Goal: Check status: Check status

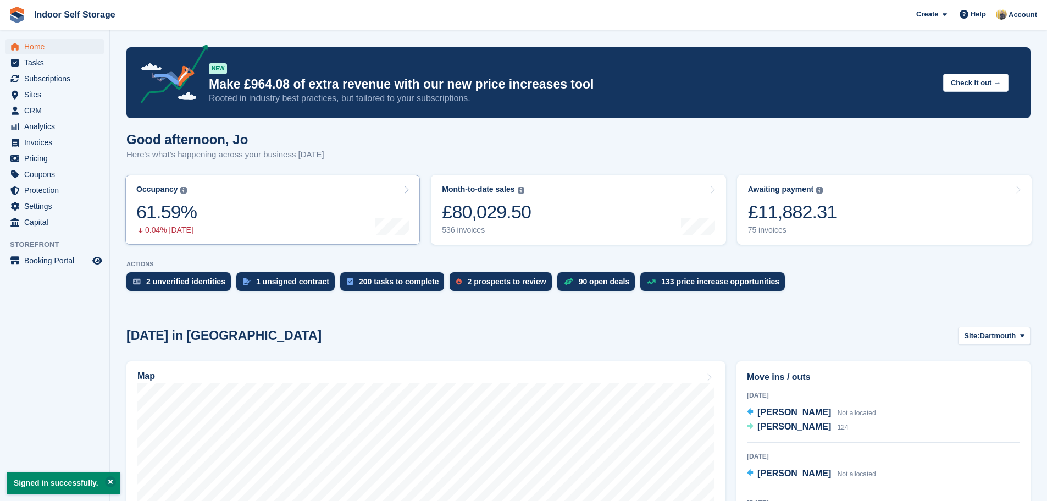
click at [252, 230] on link "Occupancy The percentage of all currently allocated units in terms of area. Inc…" at bounding box center [272, 210] width 295 height 70
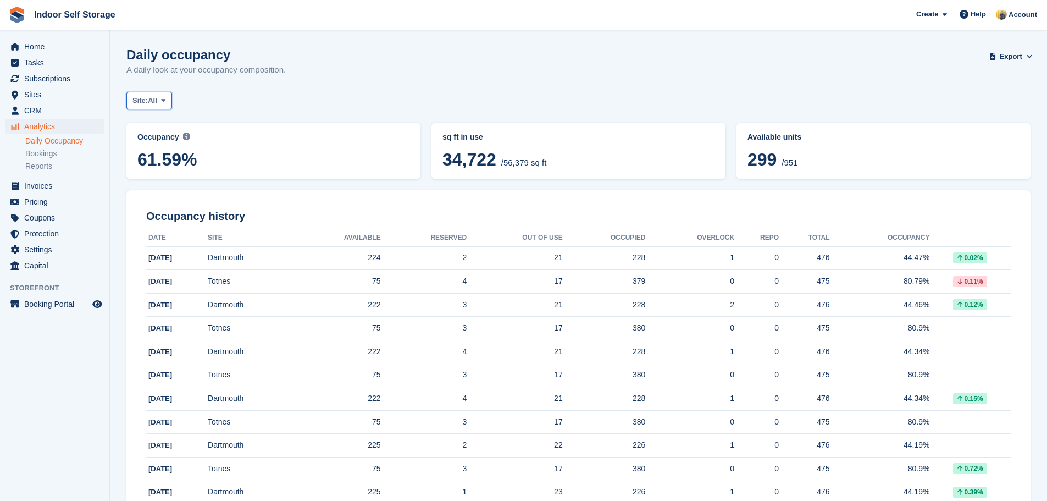
click at [165, 104] on span at bounding box center [163, 100] width 9 height 9
click at [166, 150] on link "Dartmouth" at bounding box center [179, 146] width 96 height 20
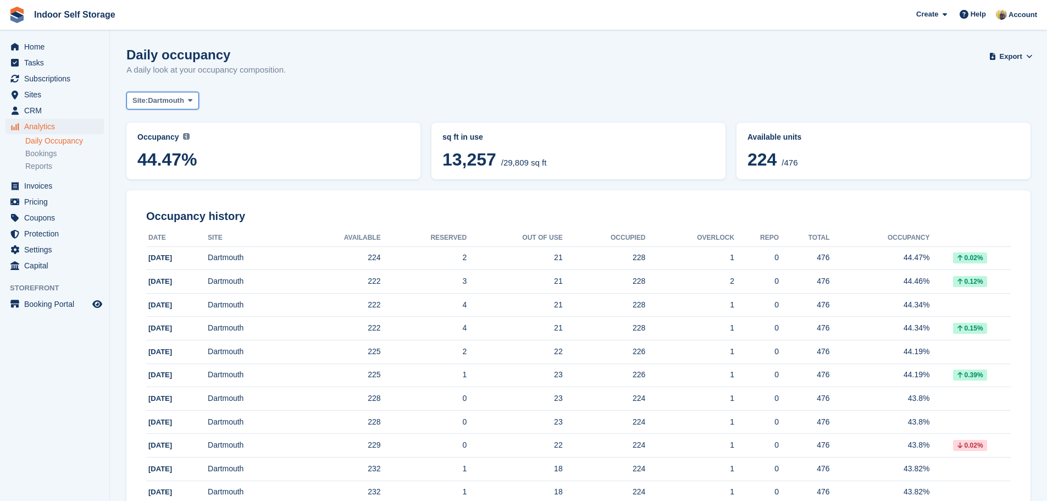
click at [188, 102] on span at bounding box center [190, 100] width 9 height 9
click at [181, 162] on link "Totnes" at bounding box center [179, 166] width 96 height 20
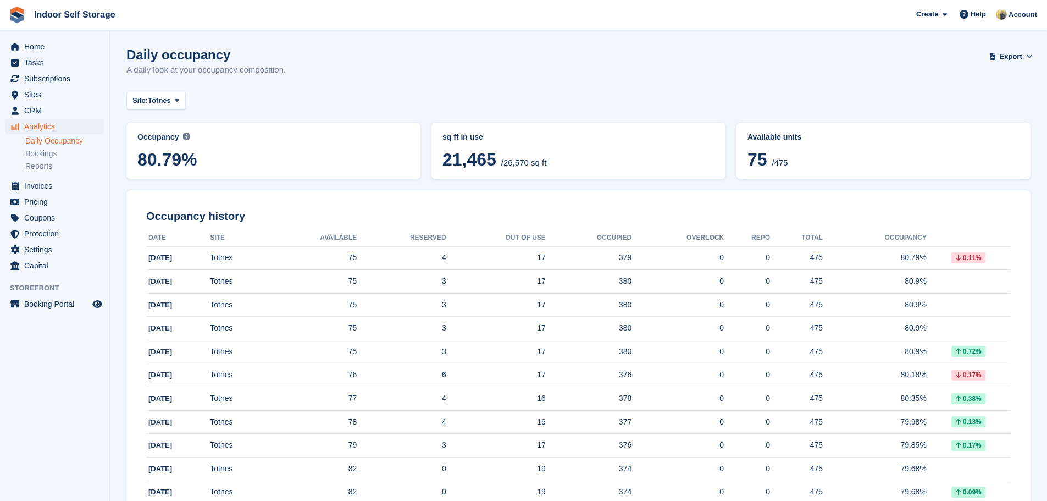
click at [291, 77] on div "Daily occupancy A daily look at your occupancy composition. Export Export Occup…" at bounding box center [578, 68] width 904 height 42
click at [98, 306] on icon "Preview store" at bounding box center [97, 304] width 10 height 9
